Goal: Information Seeking & Learning: Learn about a topic

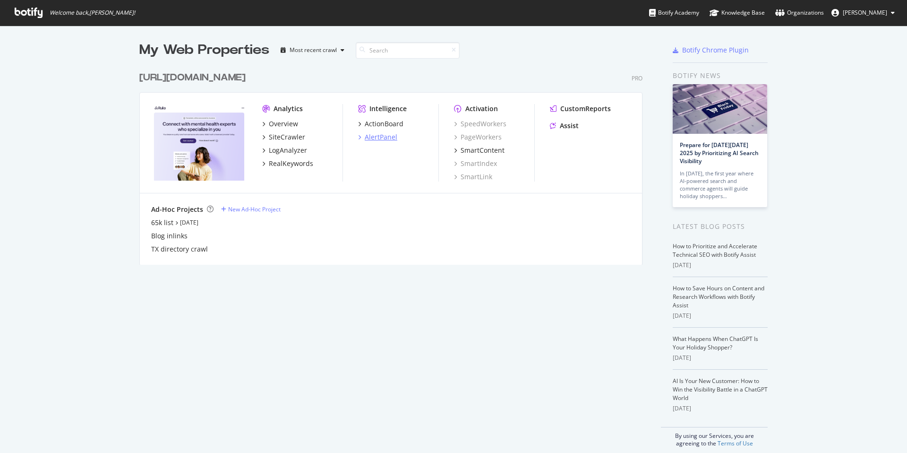
scroll to position [453, 907]
click at [362, 136] on div "AlertPanel" at bounding box center [377, 136] width 39 height 9
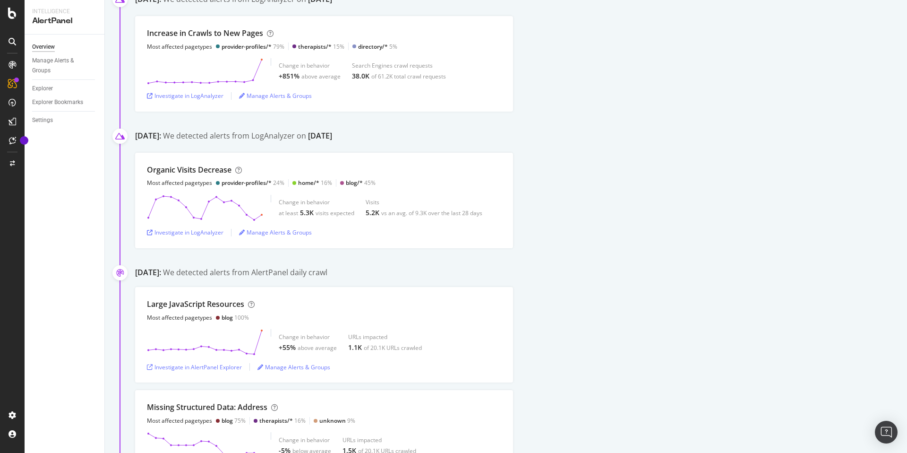
scroll to position [946, 0]
click at [446, 314] on div "Large JavaScript Resources Most affected pagetypes blog 100%" at bounding box center [324, 308] width 354 height 23
click at [448, 312] on div "Large JavaScript Resources Most affected pagetypes blog 100%" at bounding box center [324, 308] width 354 height 23
click at [211, 365] on div "Investigate in AlertPanel Explorer" at bounding box center [194, 365] width 95 height 8
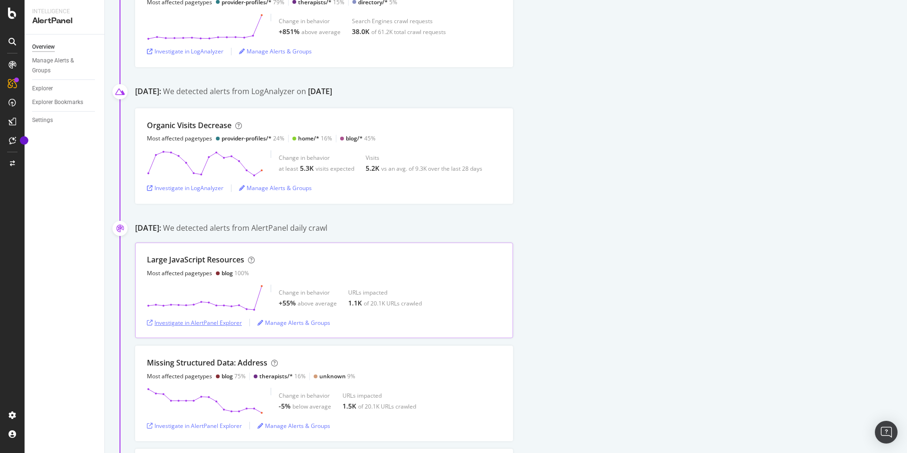
scroll to position [995, 0]
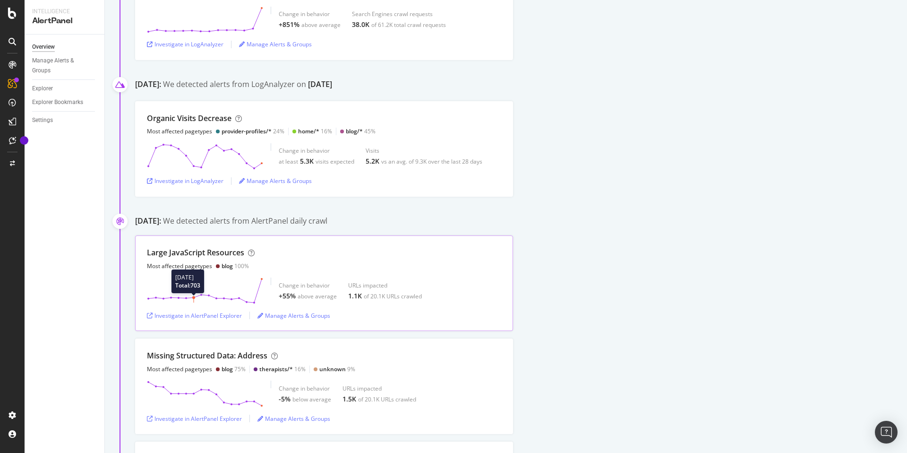
click at [196, 280] on icon at bounding box center [205, 290] width 116 height 26
click at [263, 279] on div "Change in behavior +55% above average URLs impacted 1.1K of 20.1K URLs crawled" at bounding box center [324, 290] width 354 height 26
click at [203, 314] on div "Investigate in AlertPanel Explorer" at bounding box center [194, 315] width 95 height 8
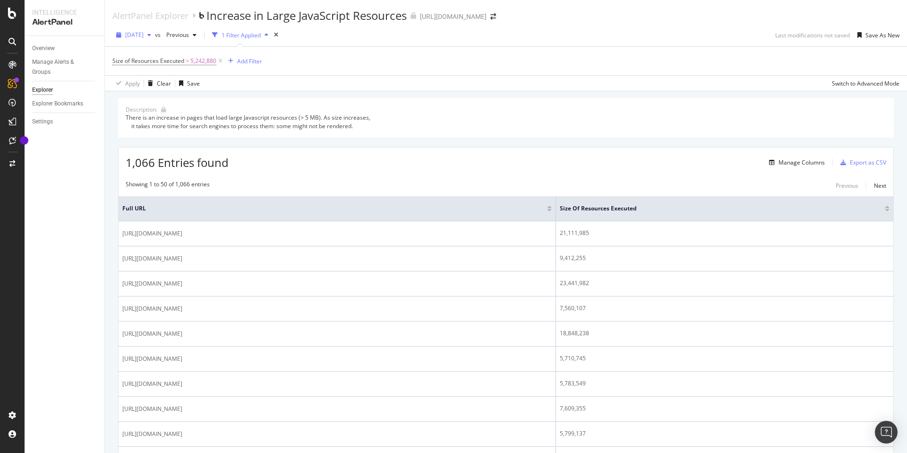
click at [144, 36] on span "[DATE]" at bounding box center [134, 35] width 18 height 8
click at [151, 53] on div "[DATE]" at bounding box center [150, 54] width 49 height 9
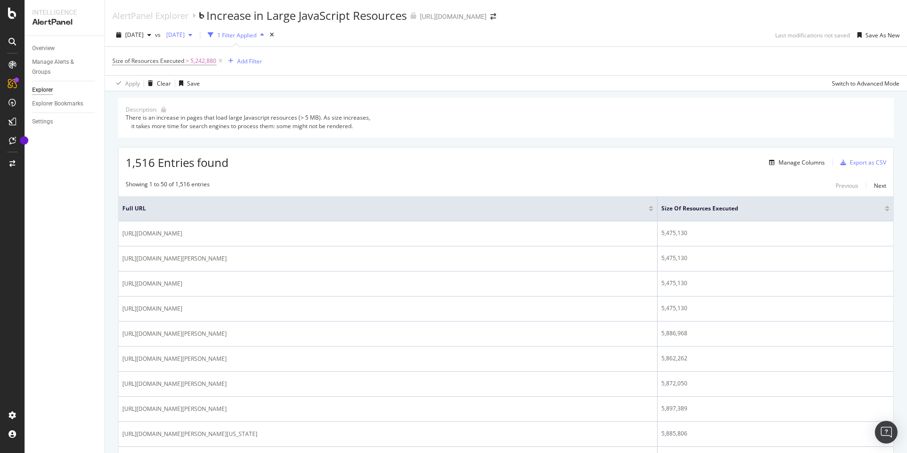
click at [185, 38] on span "[DATE]" at bounding box center [174, 35] width 22 height 8
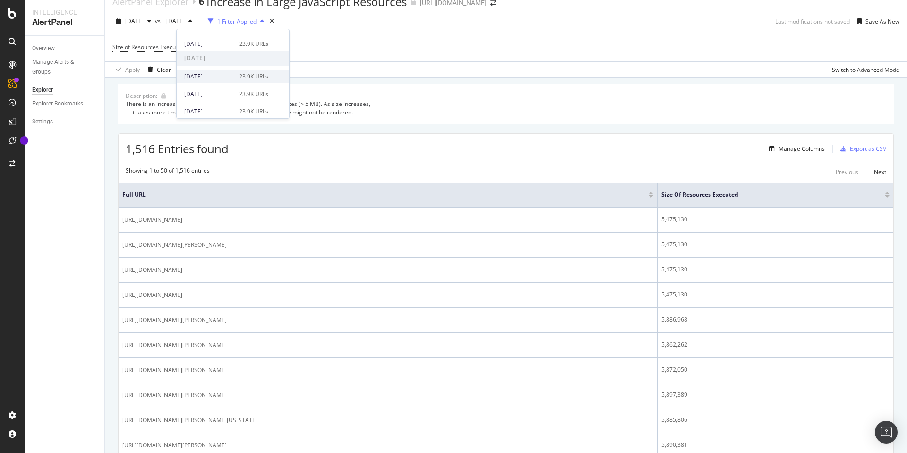
scroll to position [339, 0]
click at [204, 90] on div "[DATE] 28.9K URLs" at bounding box center [233, 84] width 112 height 14
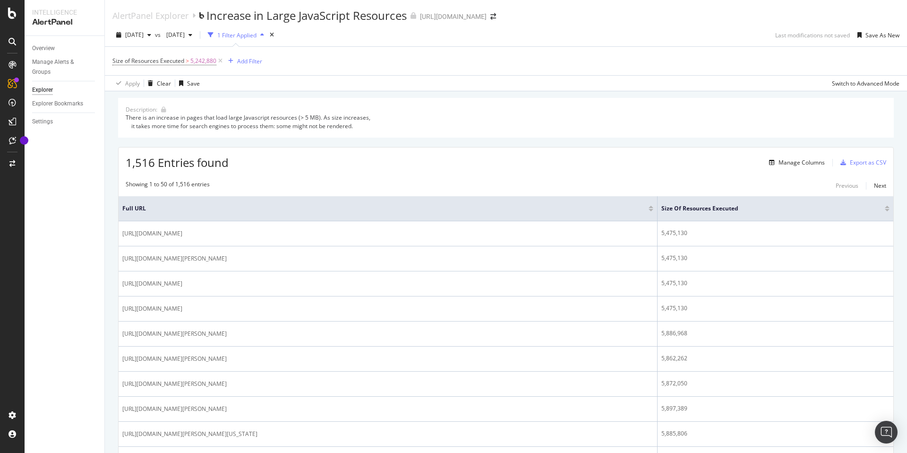
scroll to position [1, 0]
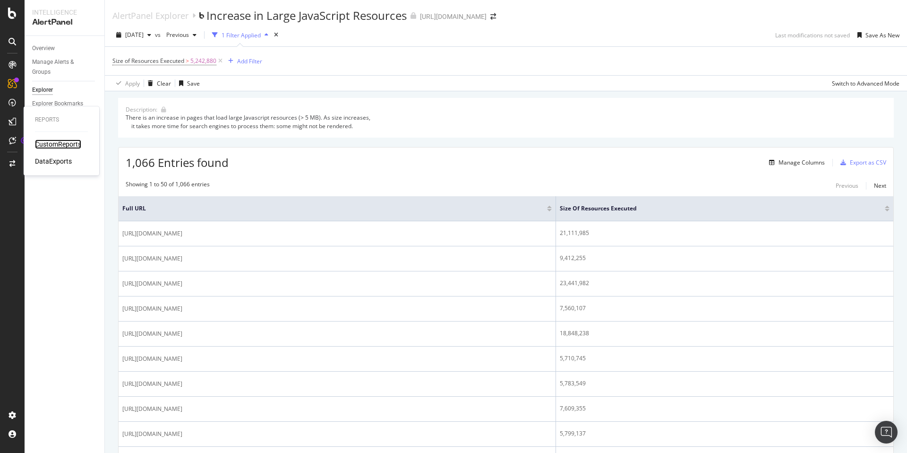
click at [43, 144] on div "CustomReports" at bounding box center [58, 143] width 46 height 9
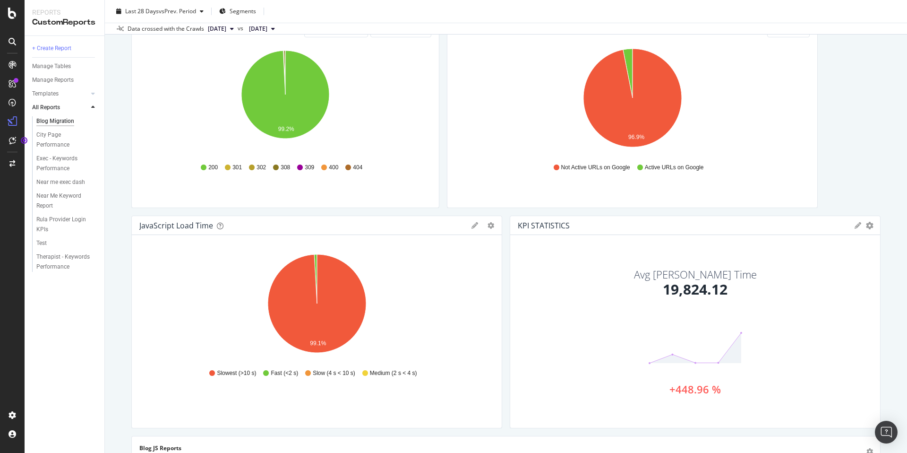
scroll to position [510, 0]
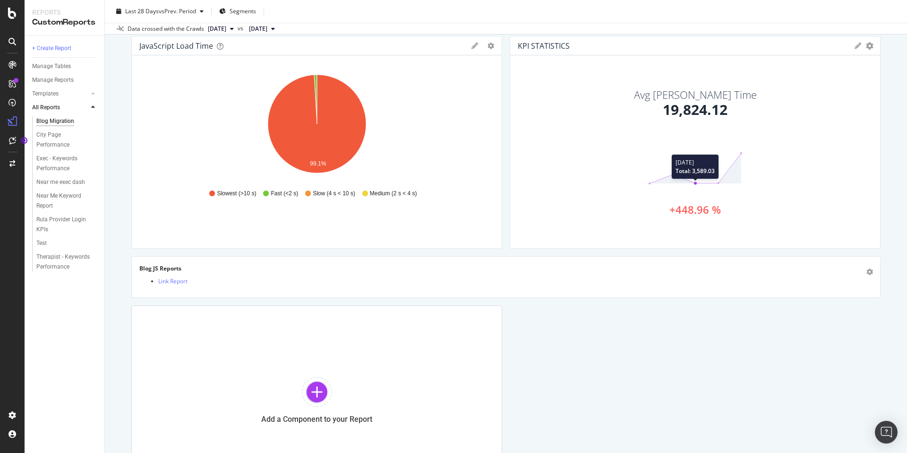
click at [693, 182] on polygon at bounding box center [696, 168] width 92 height 30
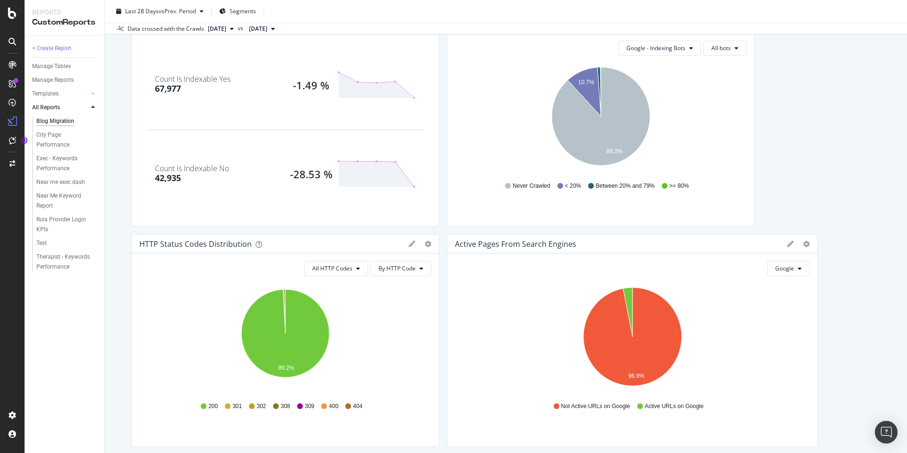
scroll to position [62, 0]
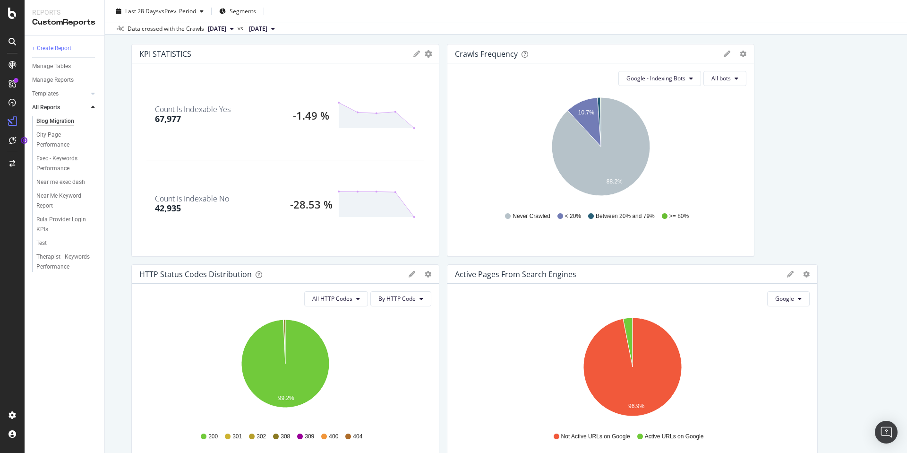
click at [238, 28] on button "[DATE]" at bounding box center [221, 28] width 34 height 11
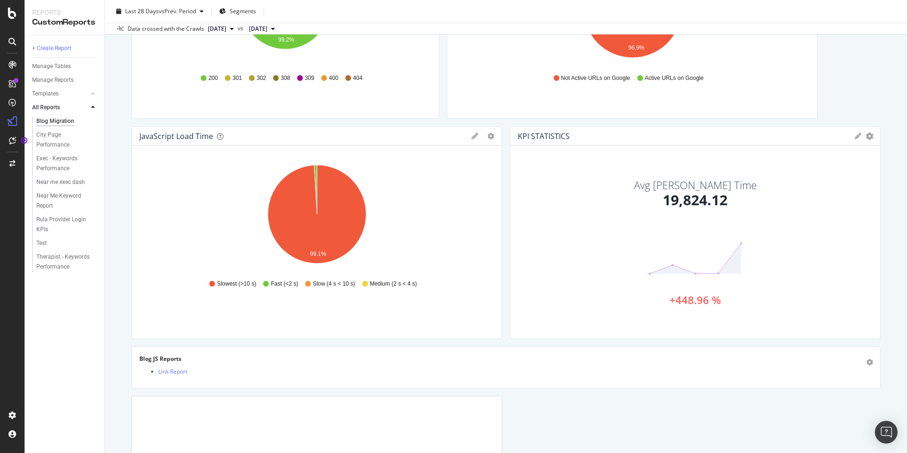
scroll to position [421, 0]
click at [127, 139] on div "Blog Migration Blog Migration https://www.rula.com/ Clone Schedule Email Export…" at bounding box center [506, 226] width 802 height 453
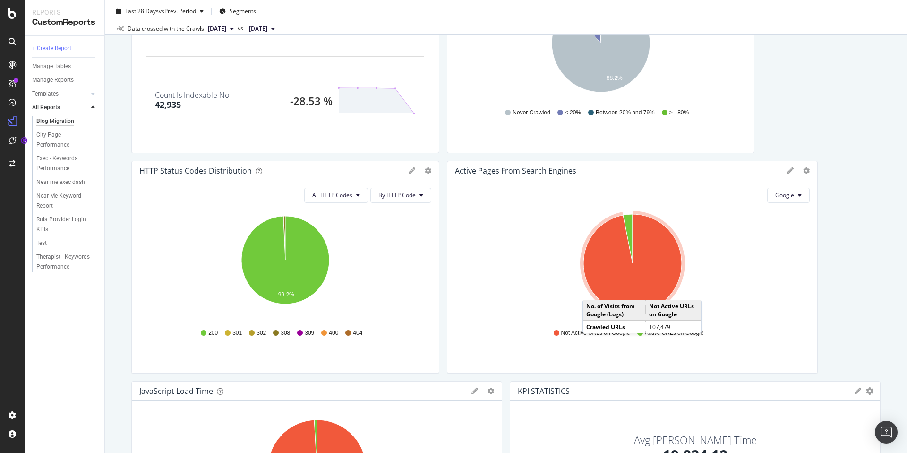
scroll to position [217, 0]
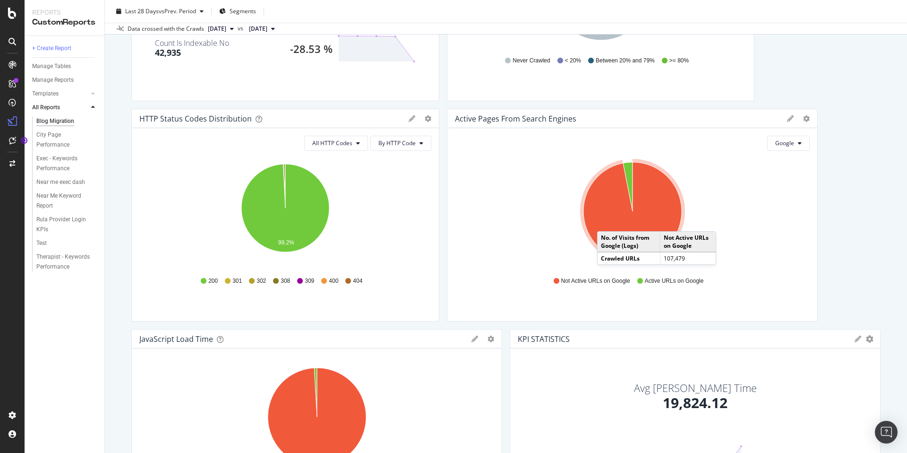
click at [606, 222] on icon "A chart." at bounding box center [633, 211] width 98 height 98
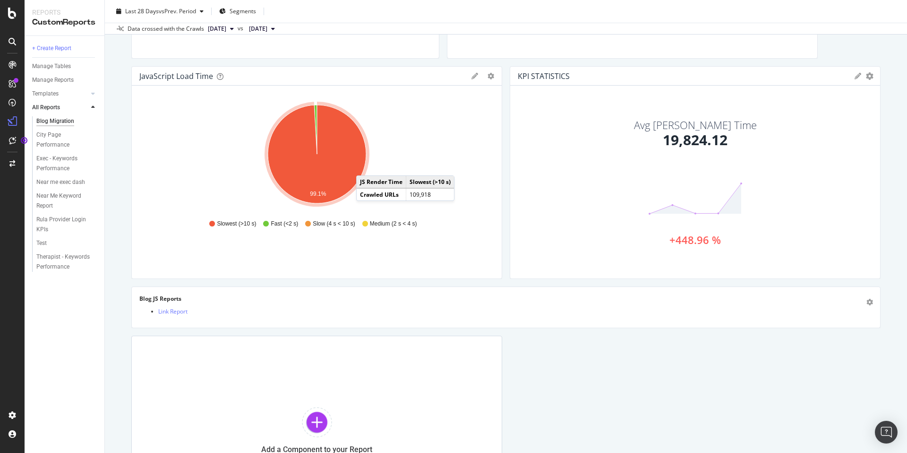
scroll to position [0, 0]
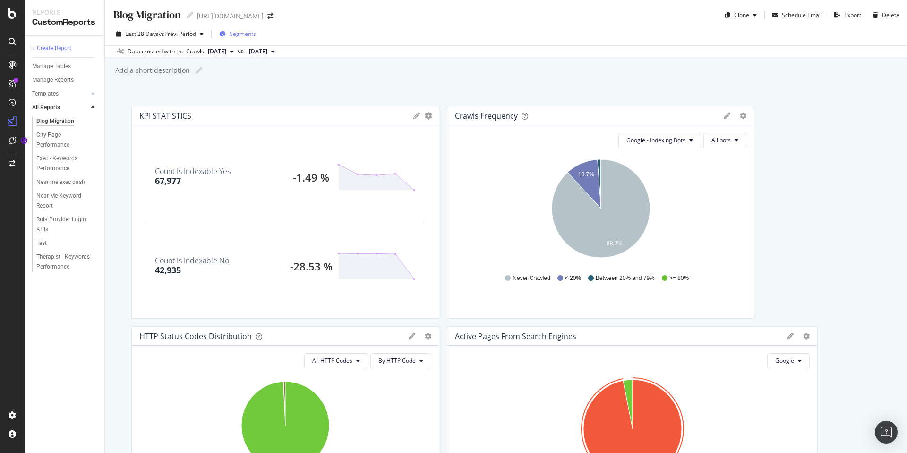
click at [248, 32] on span "Segments" at bounding box center [243, 34] width 26 height 8
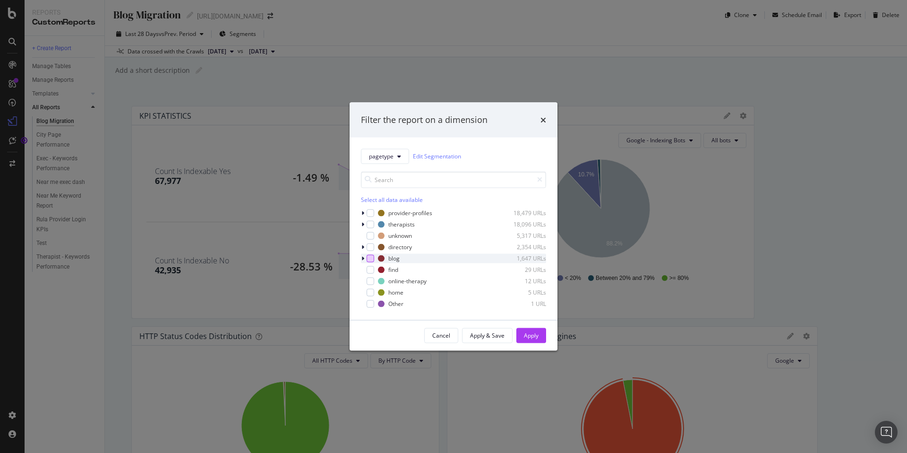
click at [369, 257] on div "modal" at bounding box center [371, 258] width 8 height 8
click at [528, 333] on div "Apply" at bounding box center [531, 335] width 15 height 8
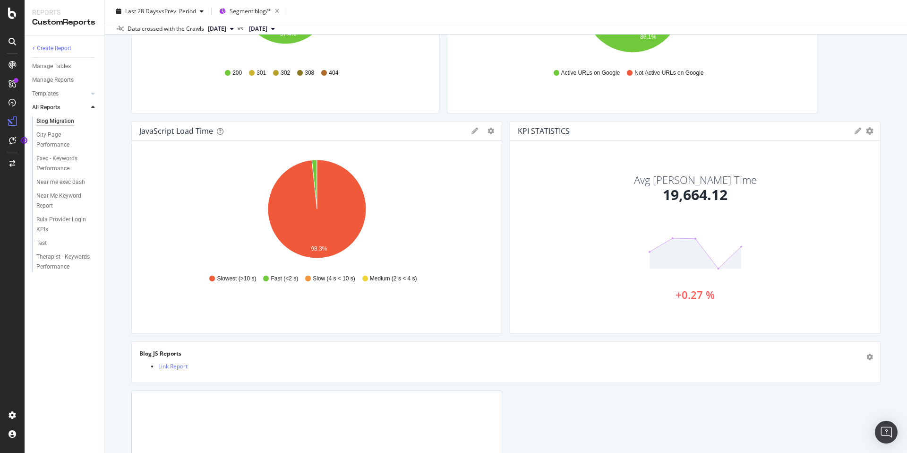
scroll to position [431, 0]
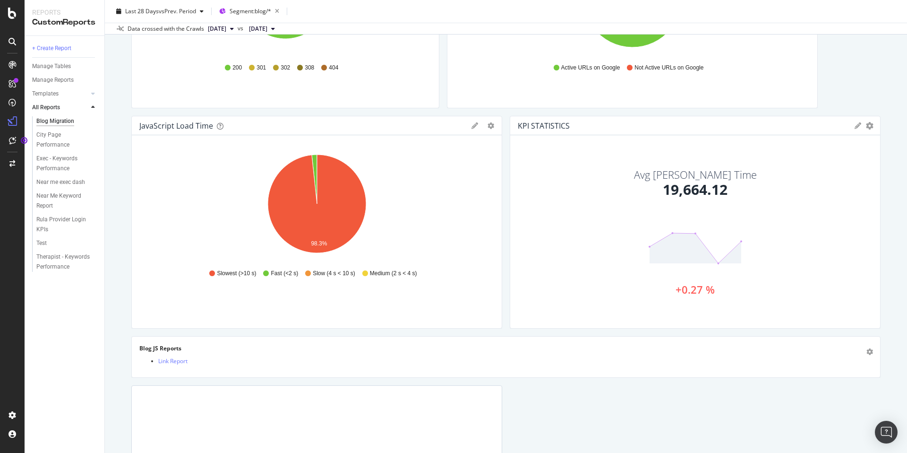
click at [864, 76] on div "KPI STATISTICS KPIs Table Edit KPIs Apply Filter Export as CSV Delete Add to Cu…" at bounding box center [506, 124] width 750 height 899
click at [665, 140] on div "Avg JS Render Time 19,664.12 +0.27 %" at bounding box center [695, 231] width 370 height 193
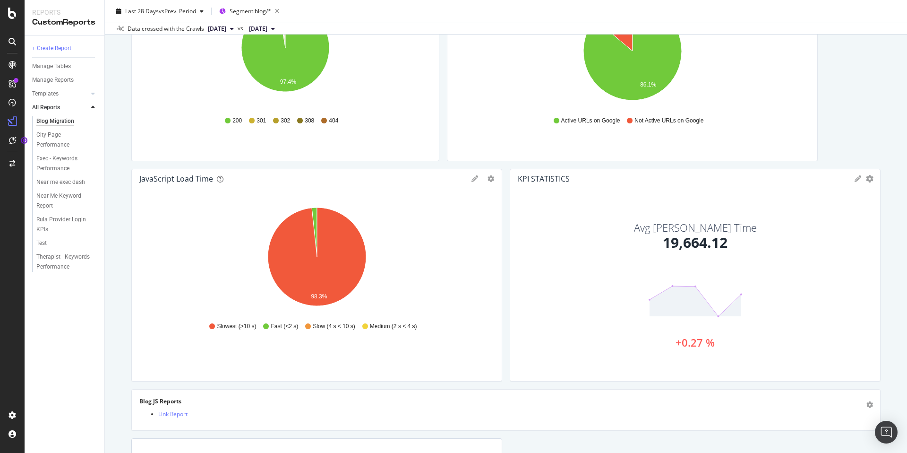
scroll to position [373, 0]
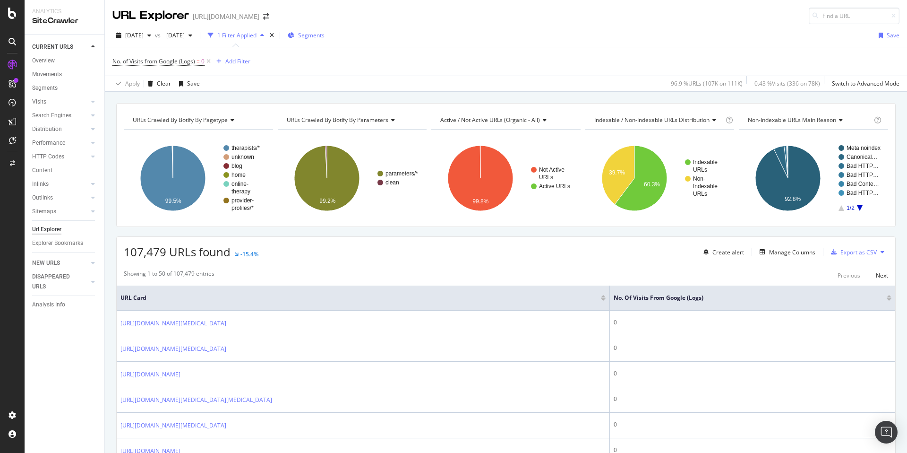
click at [325, 39] on span "Segments" at bounding box center [311, 35] width 26 height 8
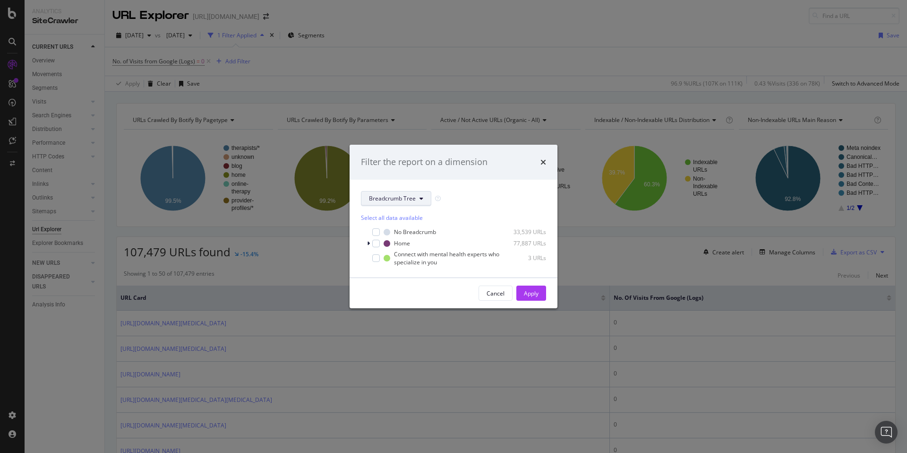
click at [410, 204] on button "Breadcrumb Tree" at bounding box center [396, 198] width 70 height 15
click at [375, 234] on span "pagetype" at bounding box center [399, 232] width 61 height 9
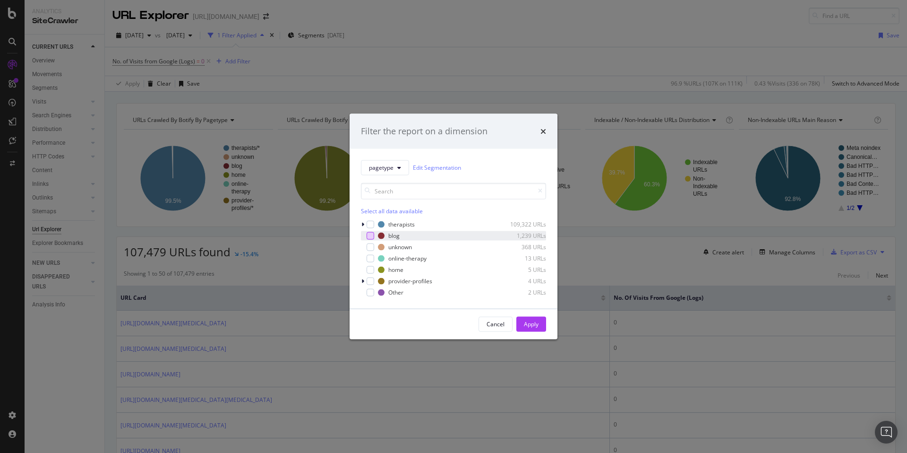
click at [370, 233] on div "modal" at bounding box center [371, 236] width 8 height 8
click at [531, 328] on div "Apply" at bounding box center [531, 324] width 15 height 8
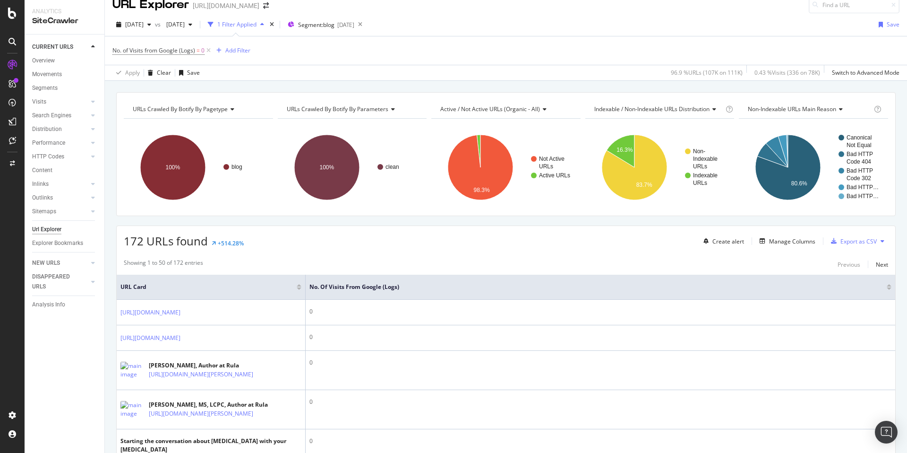
scroll to position [12, 0]
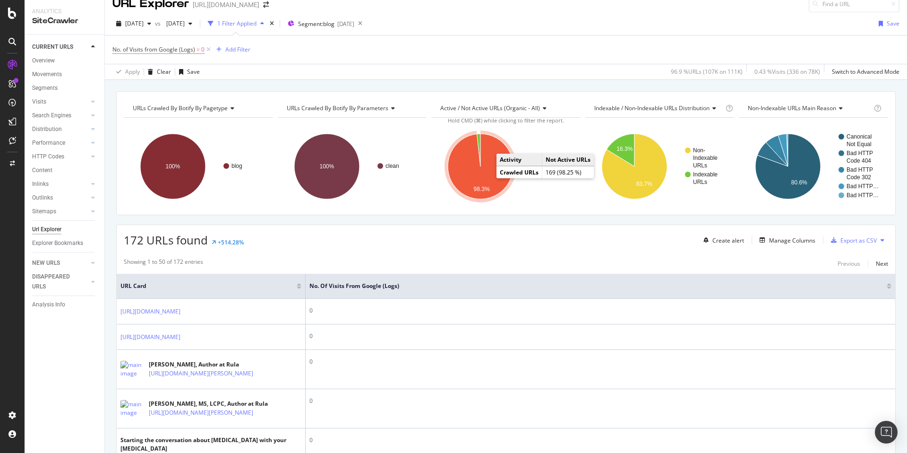
click at [488, 180] on icon "A chart." at bounding box center [480, 166] width 65 height 65
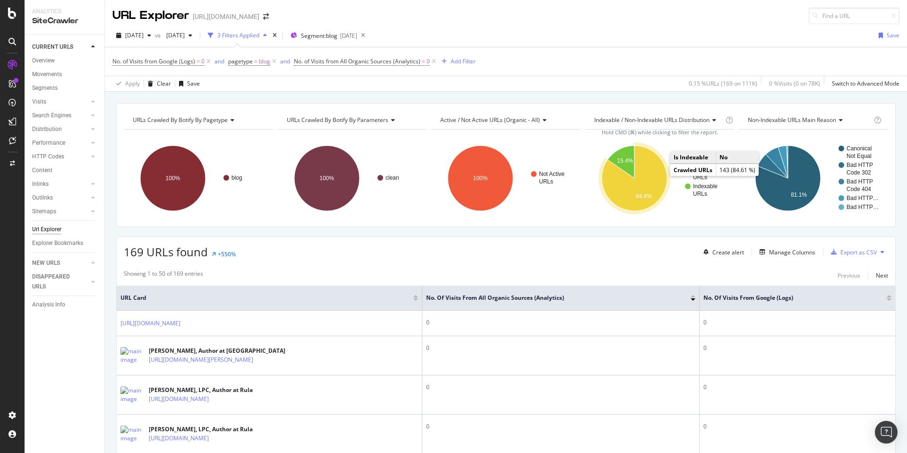
click at [648, 190] on icon "A chart." at bounding box center [634, 178] width 65 height 65
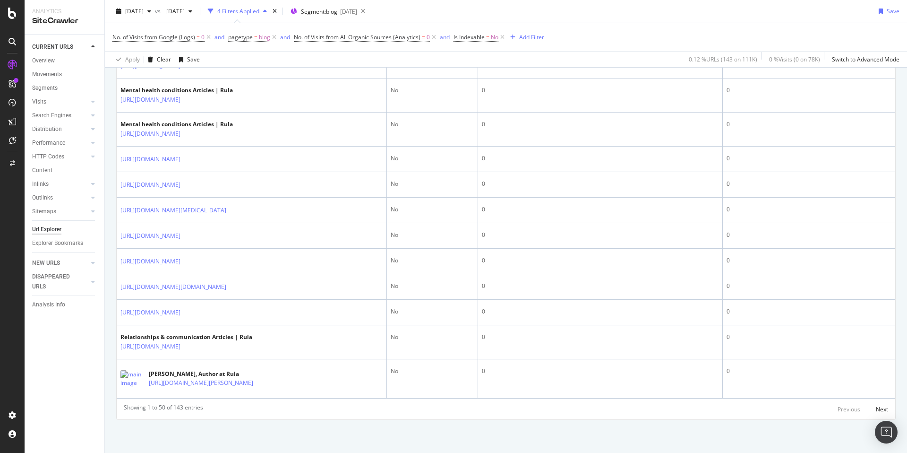
scroll to position [1721, 0]
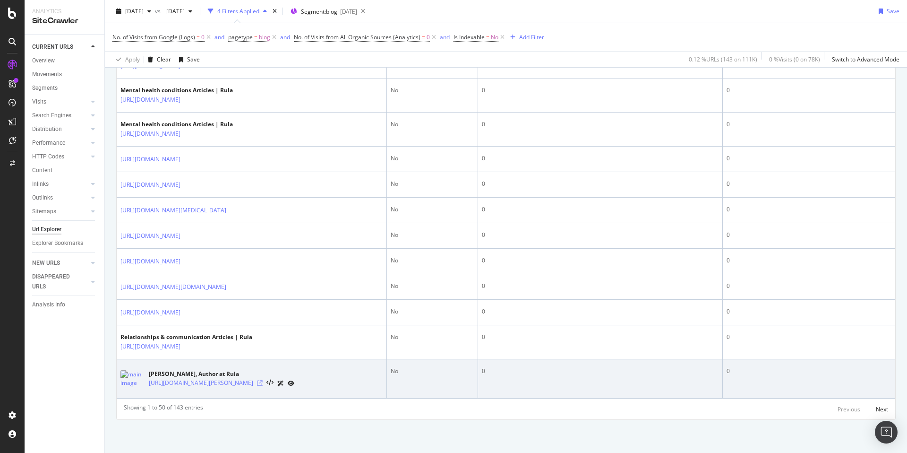
click at [263, 384] on icon at bounding box center [260, 383] width 6 height 6
